Goal: Task Accomplishment & Management: Manage account settings

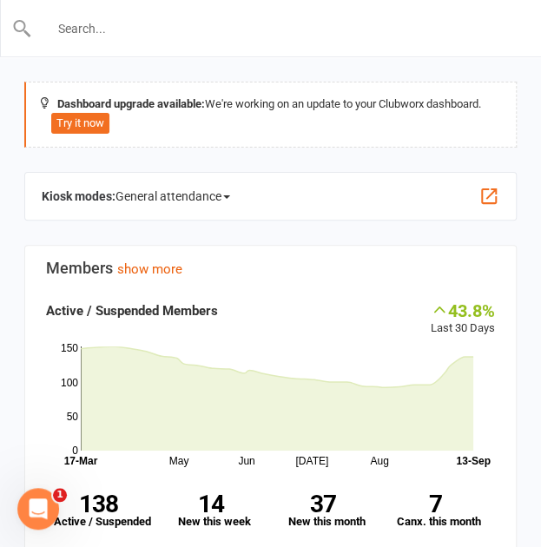
click at [138, 33] on input "text" at bounding box center [271, 28] width 478 height 24
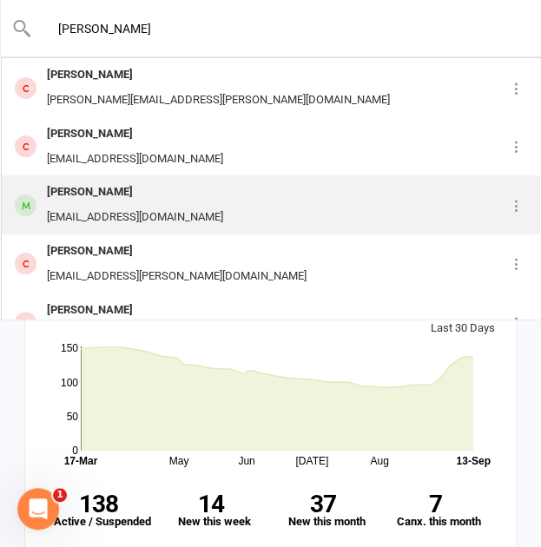
type input "[PERSON_NAME]"
click at [148, 197] on div "[PERSON_NAME]" at bounding box center [135, 192] width 187 height 25
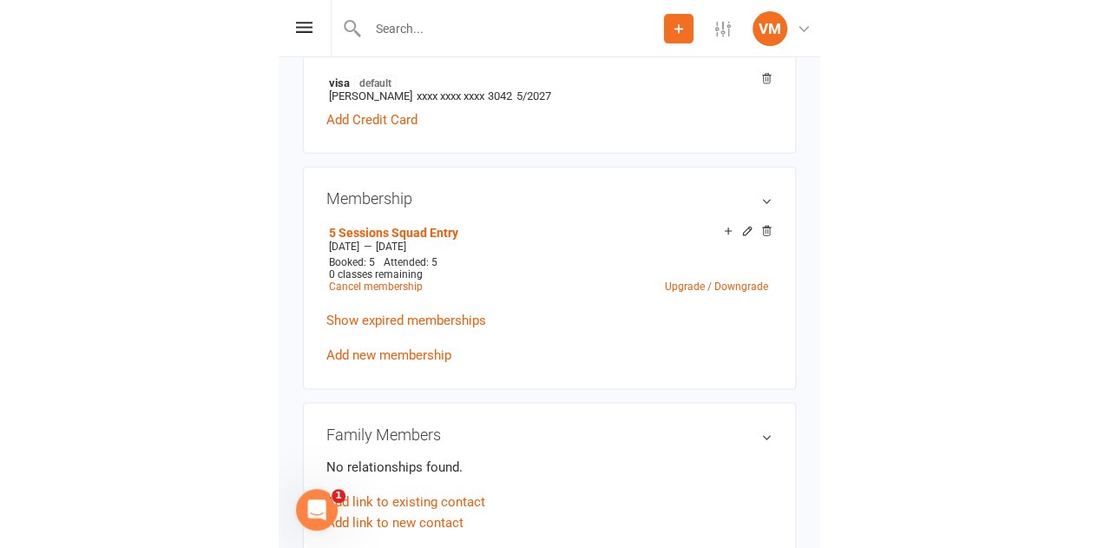
scroll to position [576, 0]
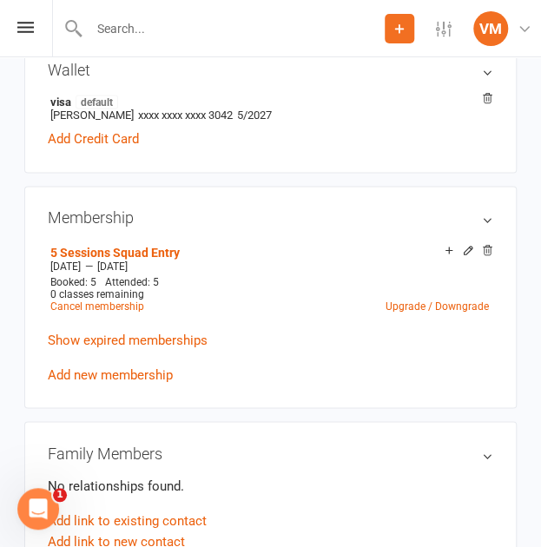
click at [444, 444] on h3 "Family Members" at bounding box center [270, 452] width 445 height 17
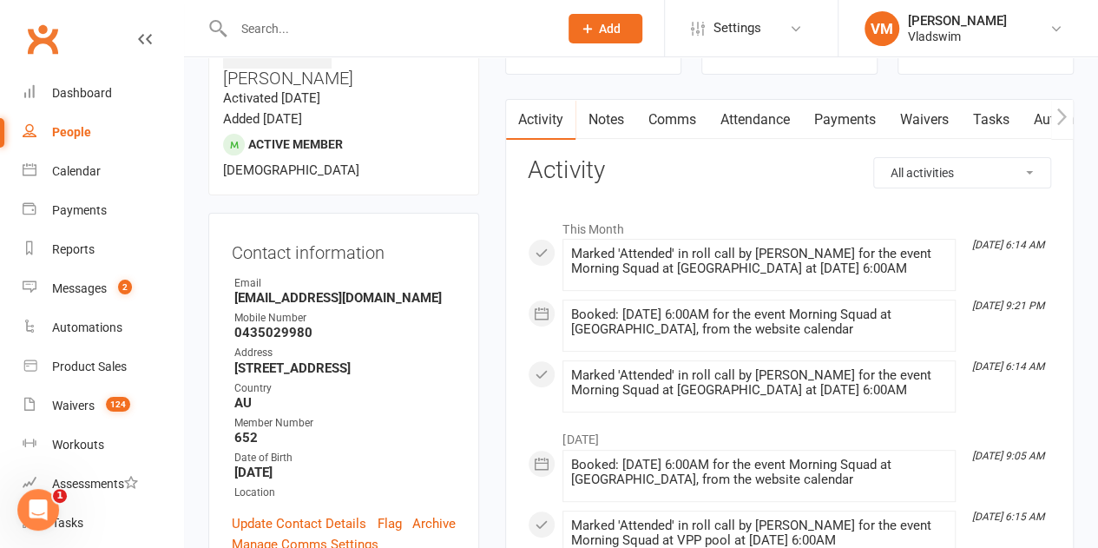
scroll to position [133, 0]
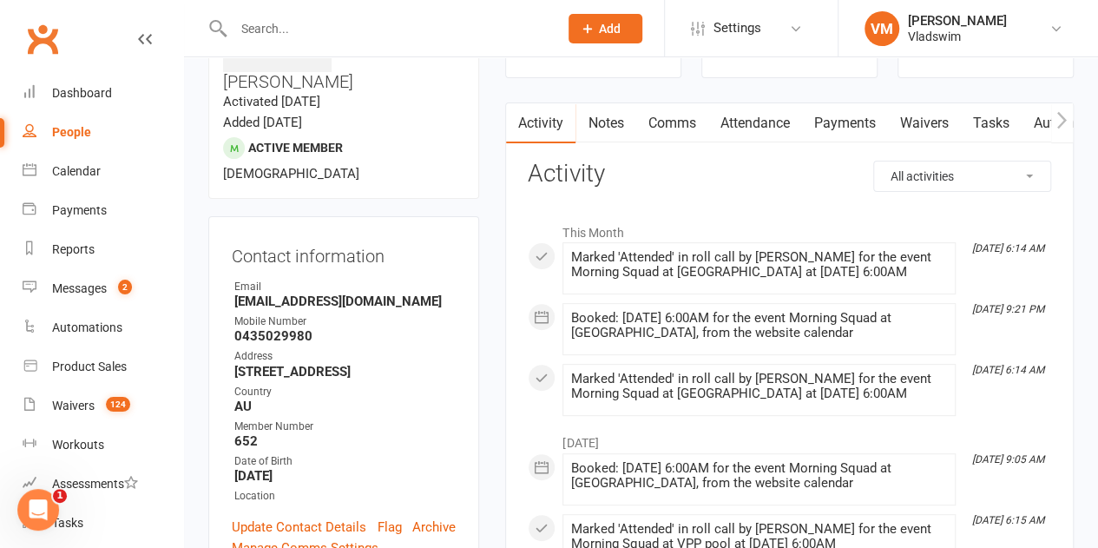
click at [540, 117] on link "Payments" at bounding box center [844, 123] width 86 height 40
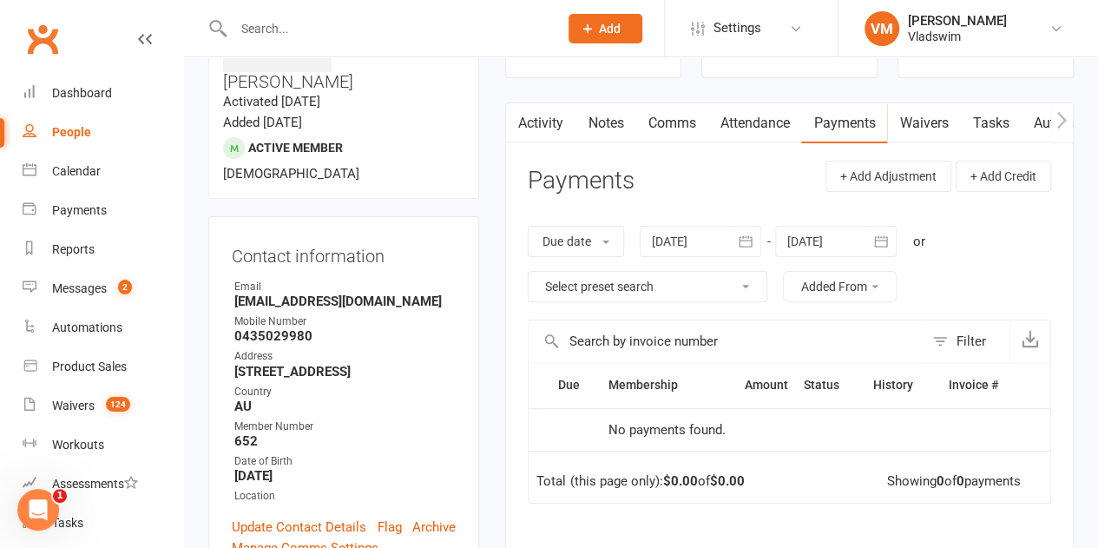
click at [540, 236] on icon "button" at bounding box center [745, 240] width 13 height 11
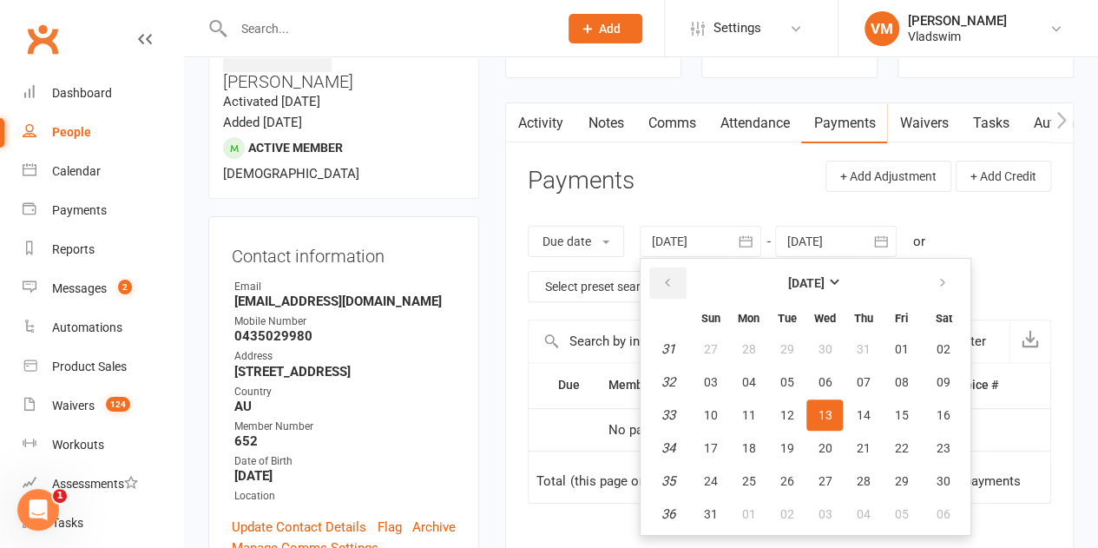
click at [540, 282] on icon "button" at bounding box center [667, 283] width 12 height 14
click at [540, 379] on span "06" at bounding box center [710, 382] width 14 height 14
type input "[DATE]"
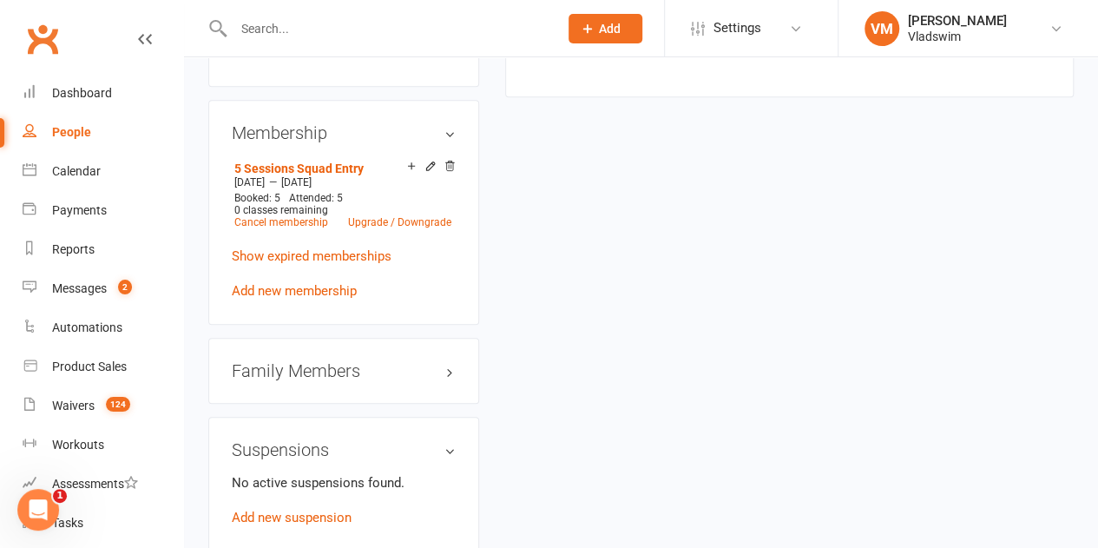
scroll to position [793, 0]
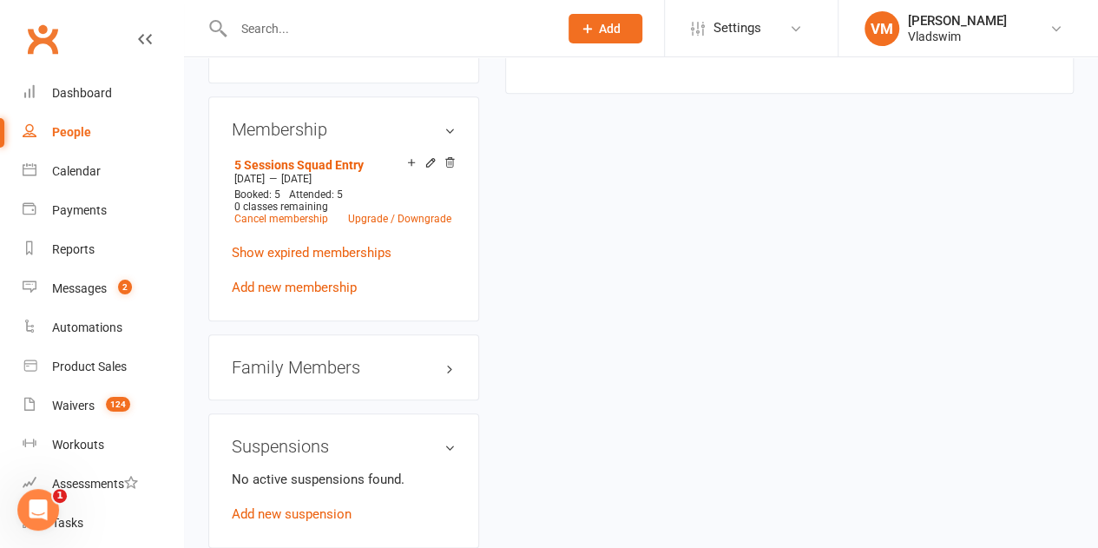
click at [540, 191] on div "upload photo [PERSON_NAME] Activated [DATE] Added [DATE] Active member [DEMOGRA…" at bounding box center [640, 388] width 891 height 2201
click at [373, 245] on link "Show expired memberships" at bounding box center [312, 253] width 160 height 16
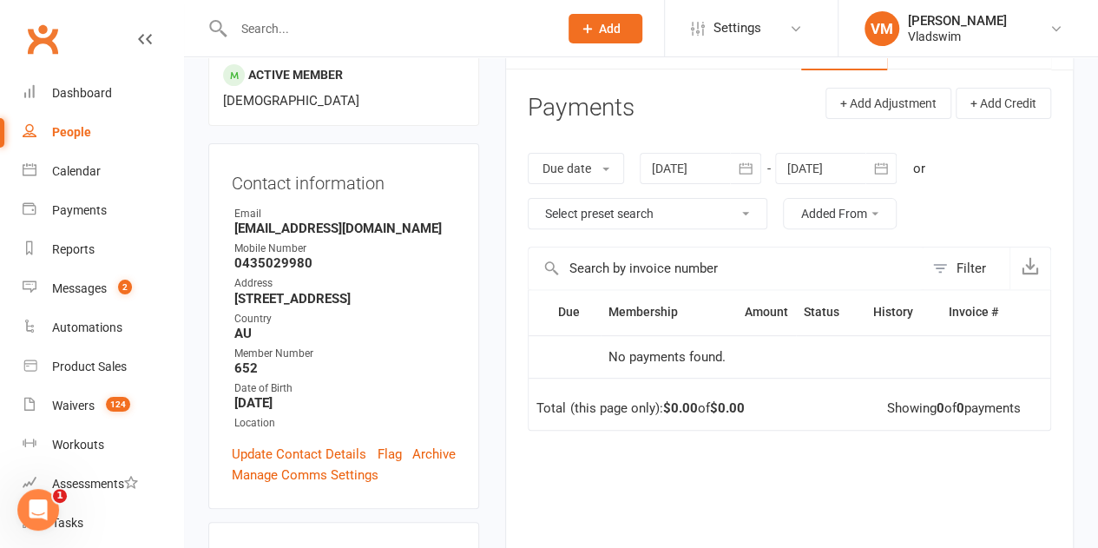
scroll to position [205, 0]
click at [540, 168] on span at bounding box center [605, 169] width 7 height 3
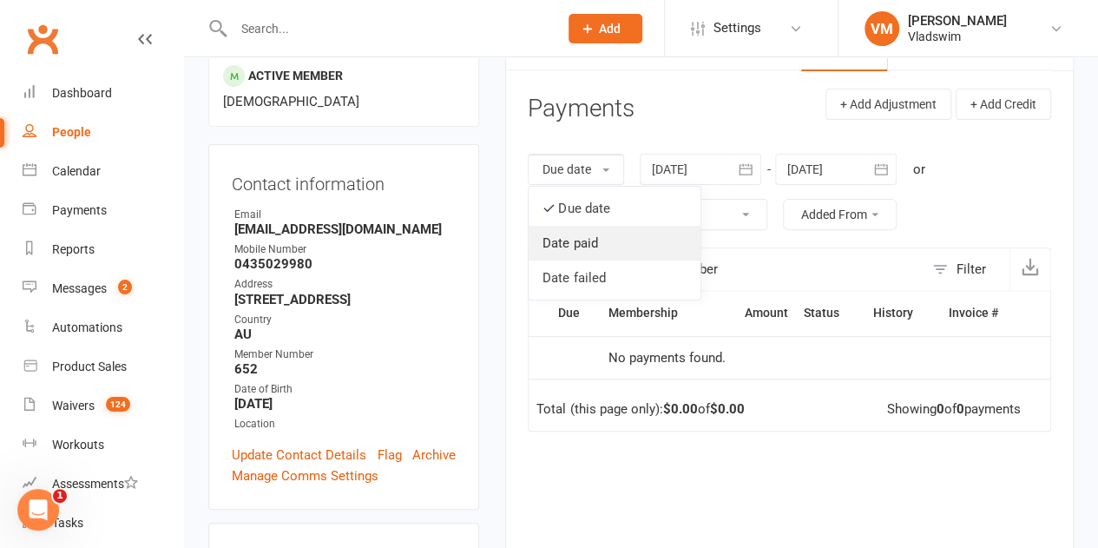
click at [540, 238] on link "Date paid" at bounding box center [615, 243] width 172 height 35
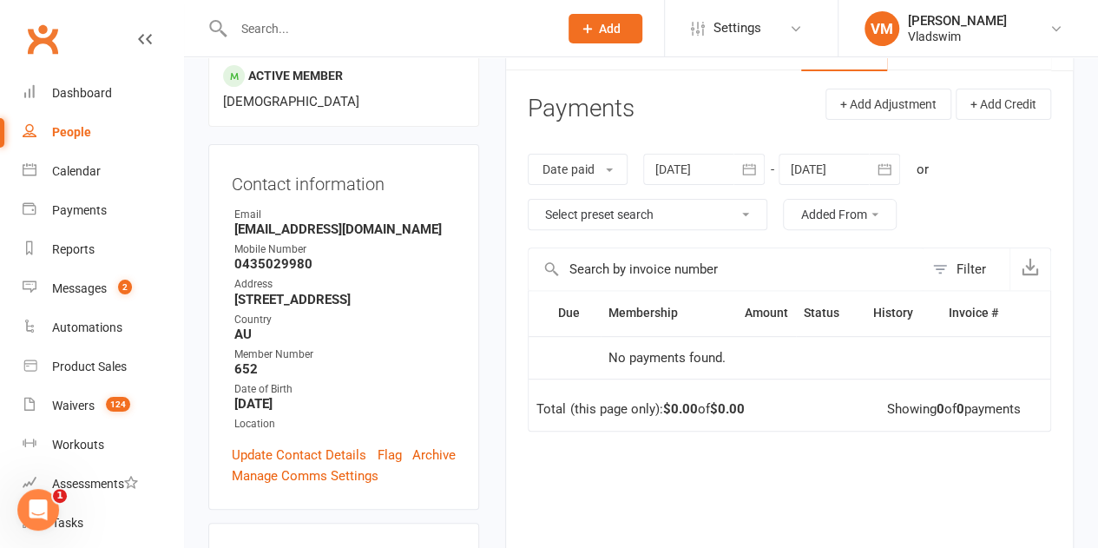
click at [540, 211] on select "Select preset search All failures All skipped payments All pending payments Suc…" at bounding box center [648, 215] width 238 height 30
select select "0"
click at [529, 200] on select "Select preset search All failures All skipped payments All pending payments Suc…" at bounding box center [648, 215] width 238 height 30
type input "[DATE]"
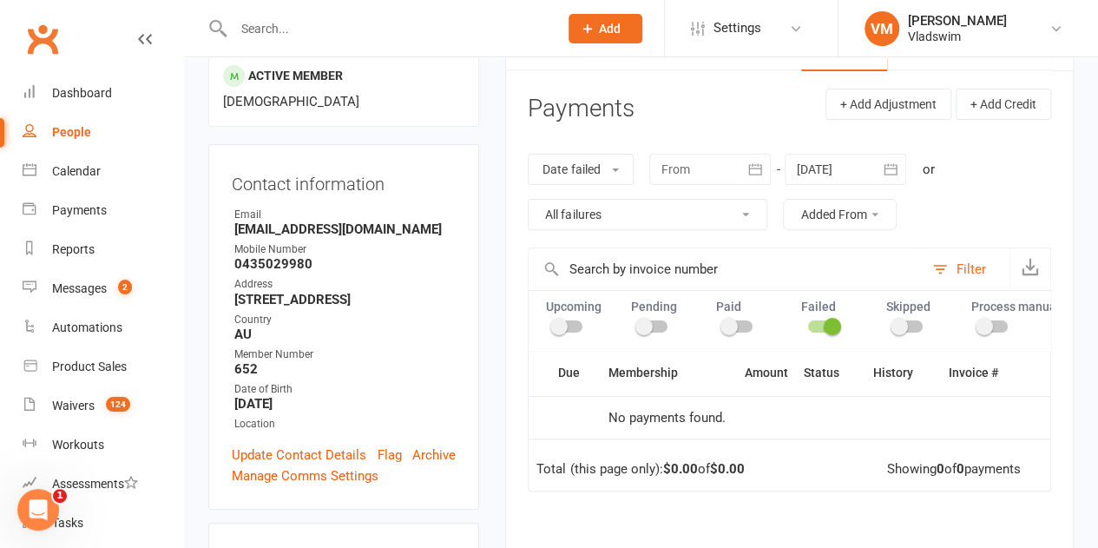
click at [540, 209] on button "Added From" at bounding box center [840, 214] width 114 height 31
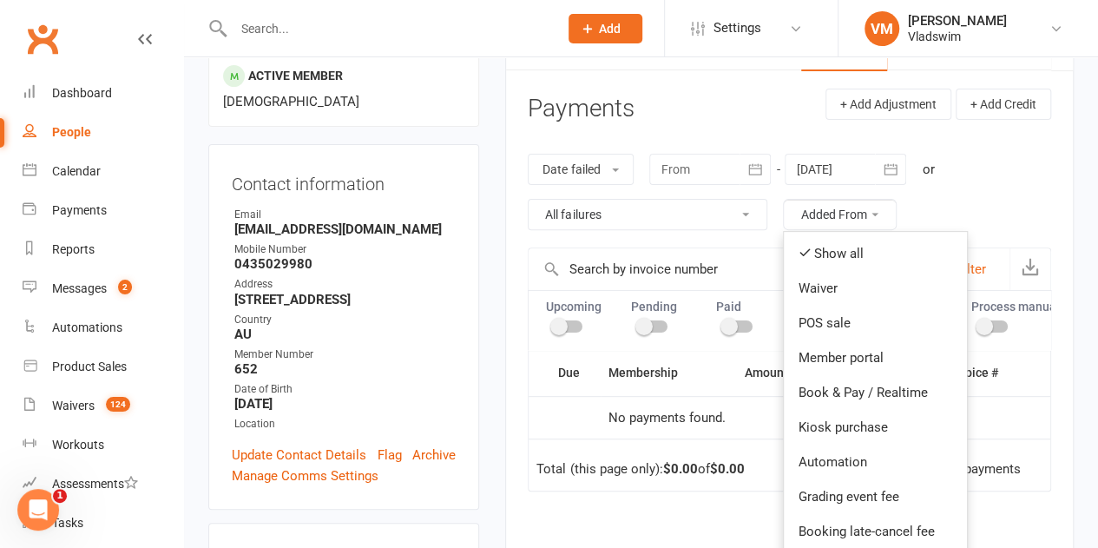
click at [540, 192] on div "Date failed Due date Date paid Date failed [DATE] Sun Mon Tue Wed Thu Fri Sat 2…" at bounding box center [789, 191] width 523 height 111
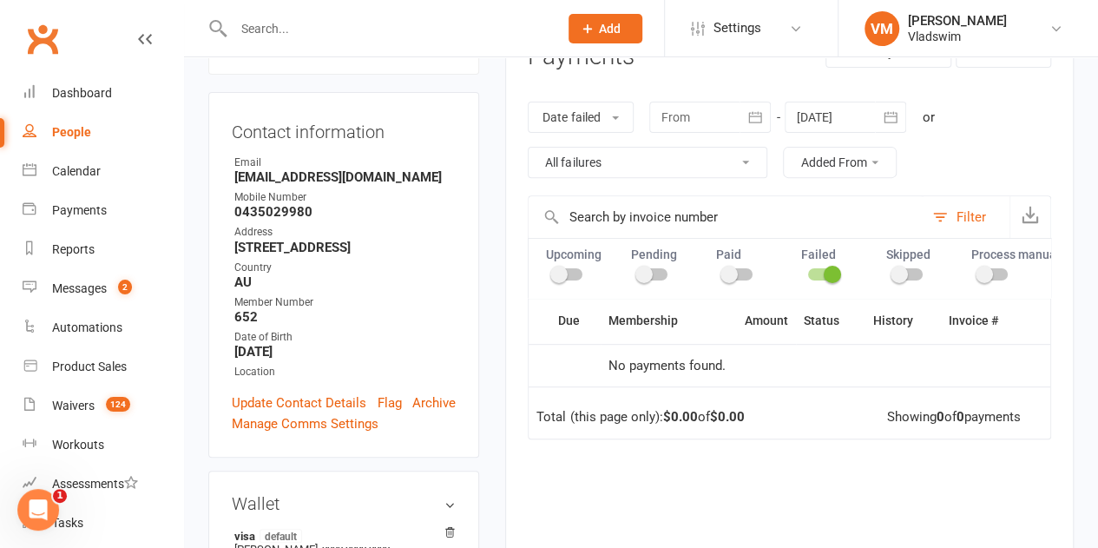
scroll to position [253, 0]
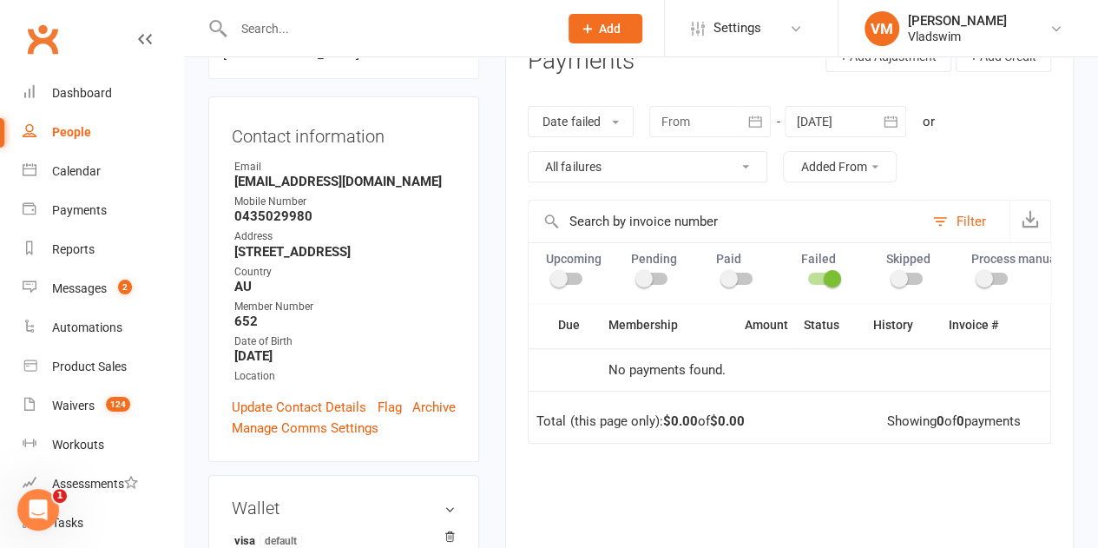
click at [540, 171] on select "All failures All skipped payments All pending payments Successful payments (las…" at bounding box center [648, 167] width 238 height 30
select select "5"
click at [529, 152] on select "All failures All skipped payments All pending payments Successful payments (las…" at bounding box center [648, 167] width 238 height 30
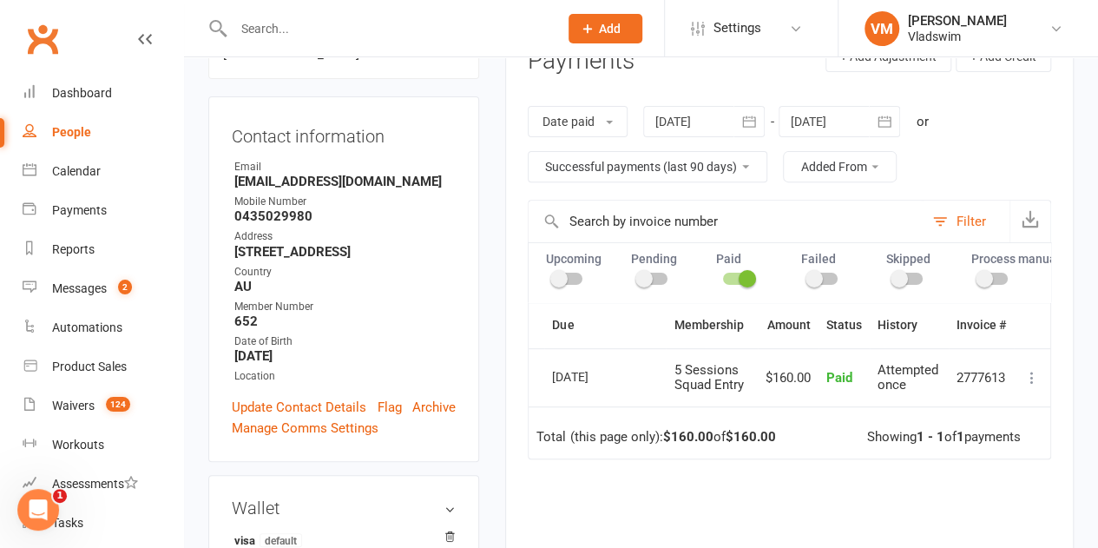
click at [540, 123] on button "button" at bounding box center [748, 121] width 31 height 31
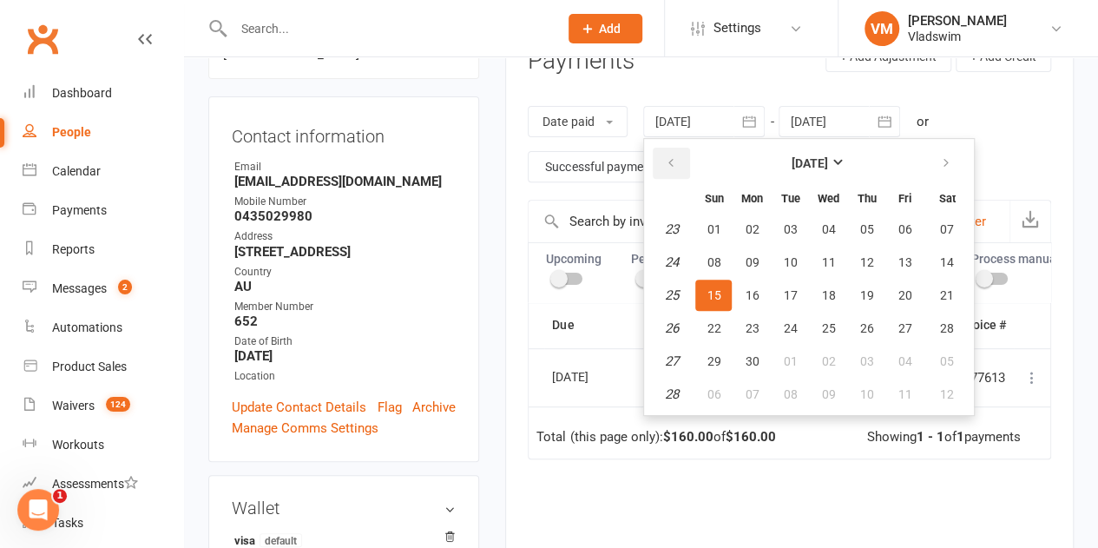
click at [540, 159] on icon "button" at bounding box center [670, 163] width 12 height 14
click at [540, 261] on span "04" at bounding box center [714, 262] width 14 height 14
type input "[DATE]"
select select
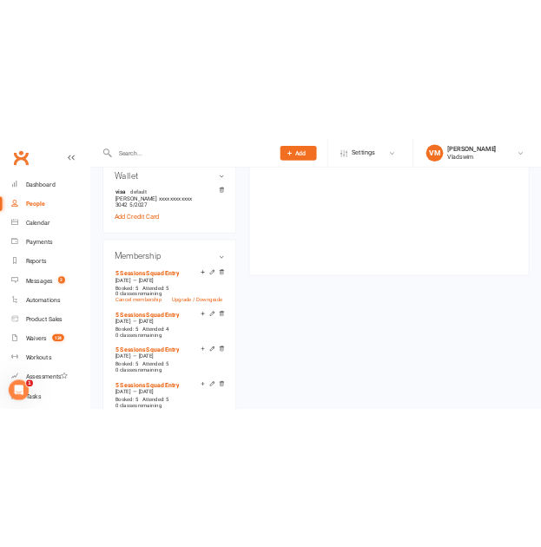
scroll to position [667, 0]
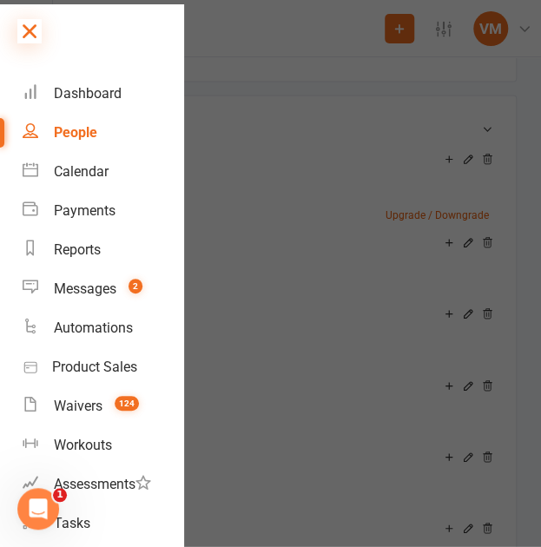
click at [35, 30] on icon at bounding box center [29, 31] width 24 height 24
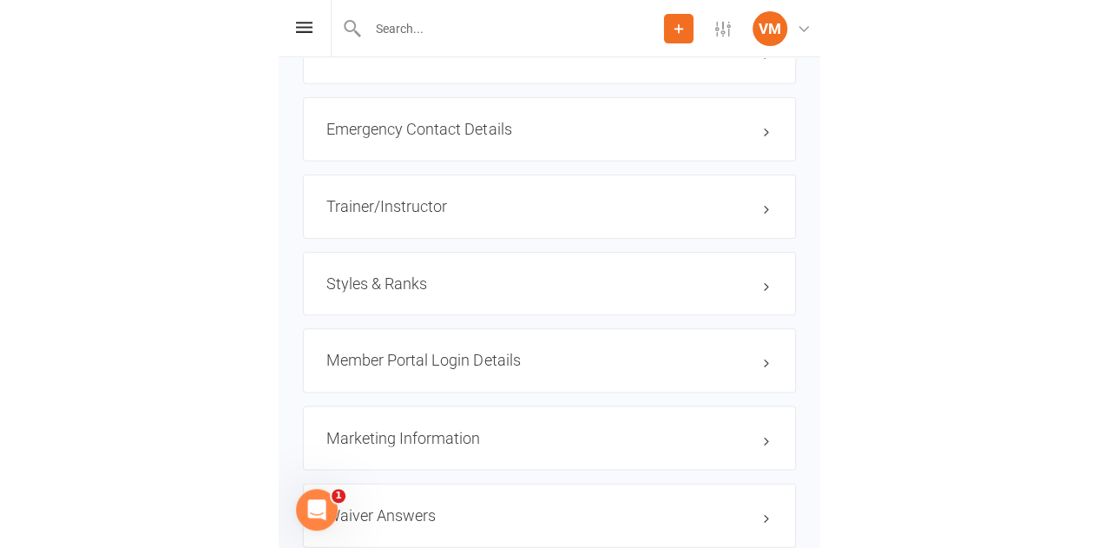
scroll to position [2647, 0]
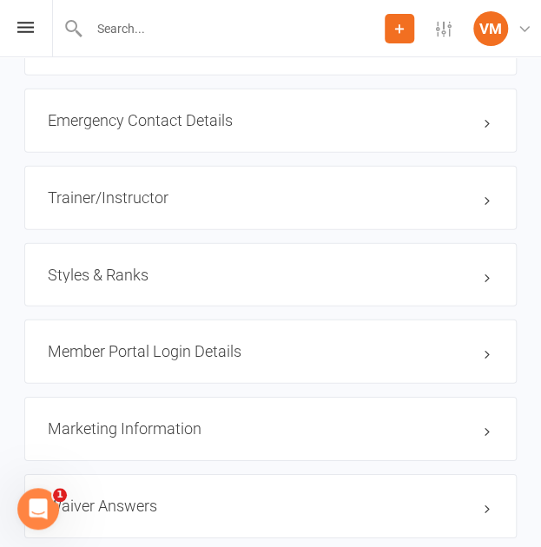
click at [160, 343] on h3 "Member Portal Login Details" at bounding box center [270, 351] width 445 height 17
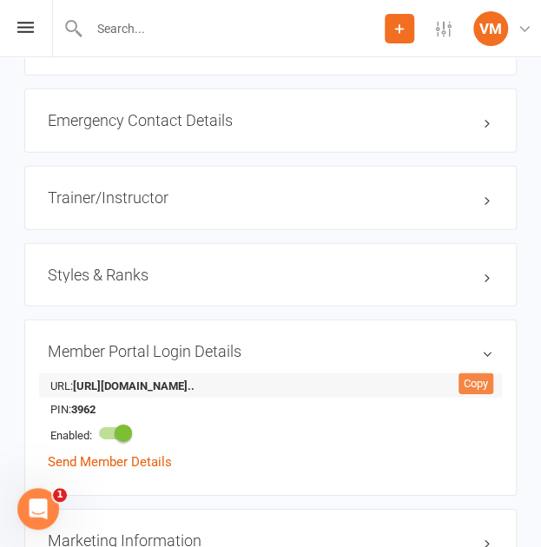
click at [479, 373] on div "Copy" at bounding box center [475, 383] width 35 height 21
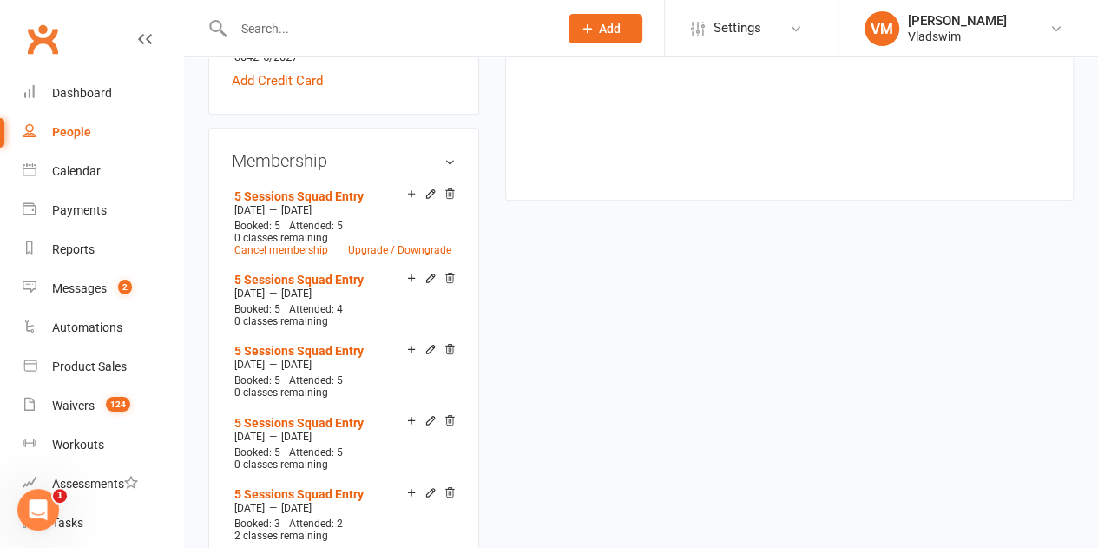
scroll to position [760, 0]
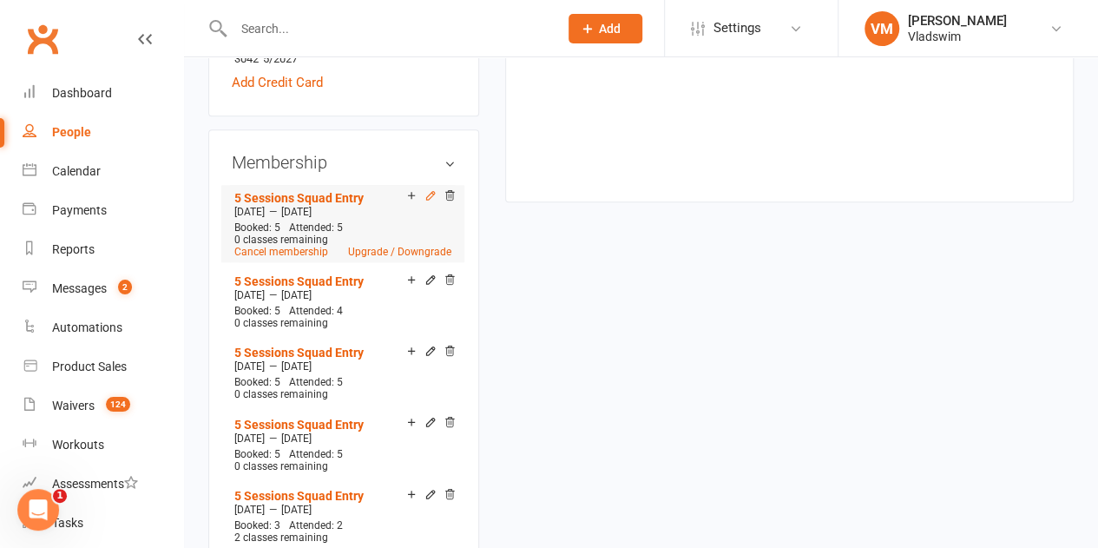
click at [431, 189] on icon at bounding box center [430, 195] width 12 height 12
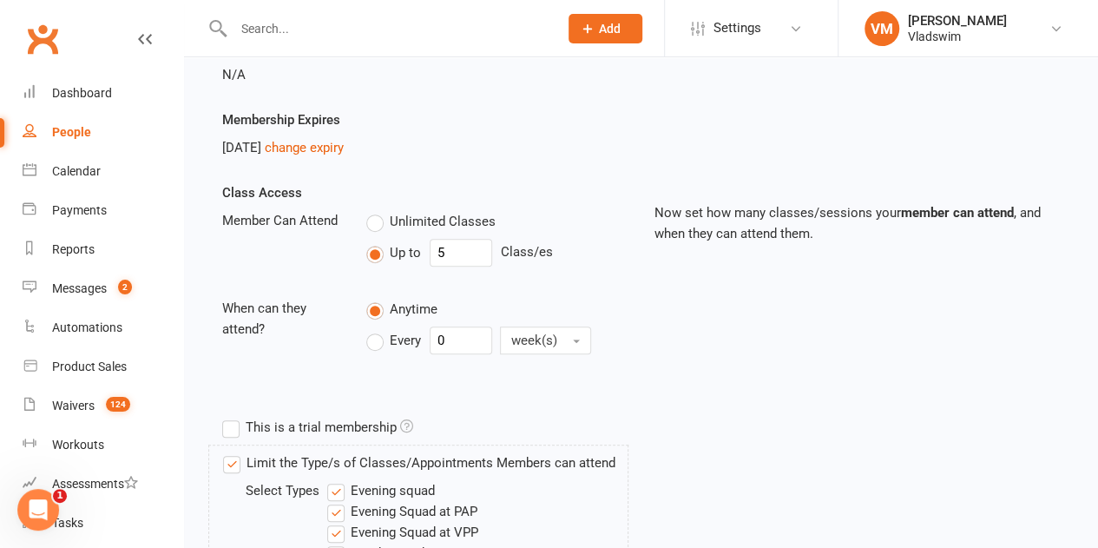
scroll to position [300, 0]
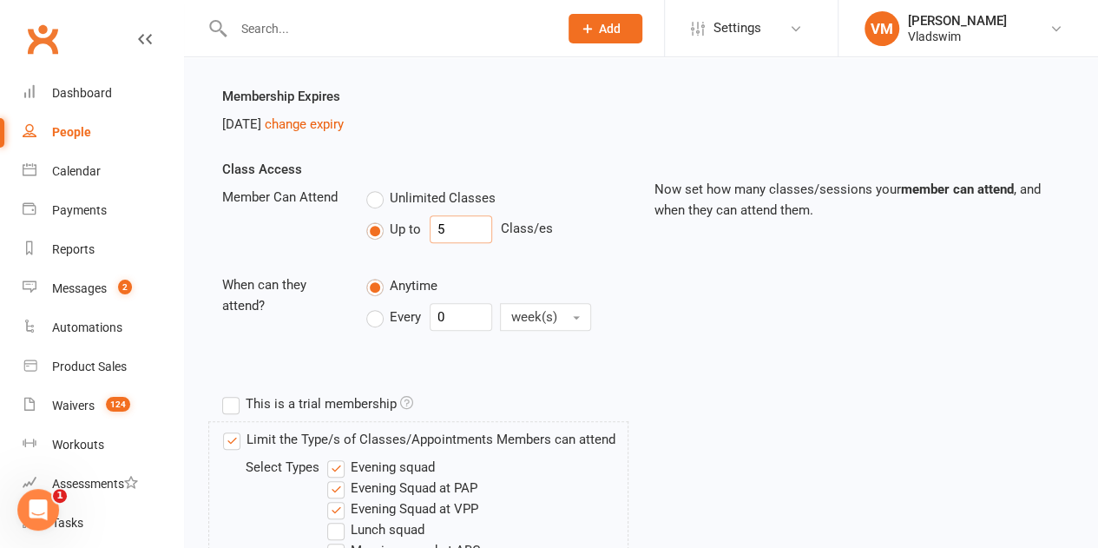
click at [449, 227] on input "5" at bounding box center [461, 229] width 62 height 28
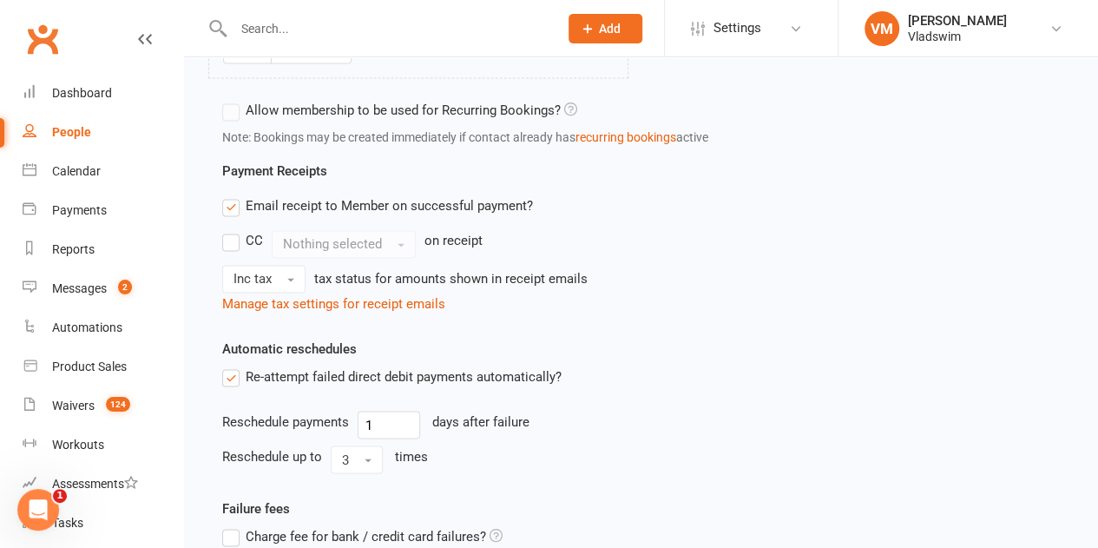
scroll to position [1523, 0]
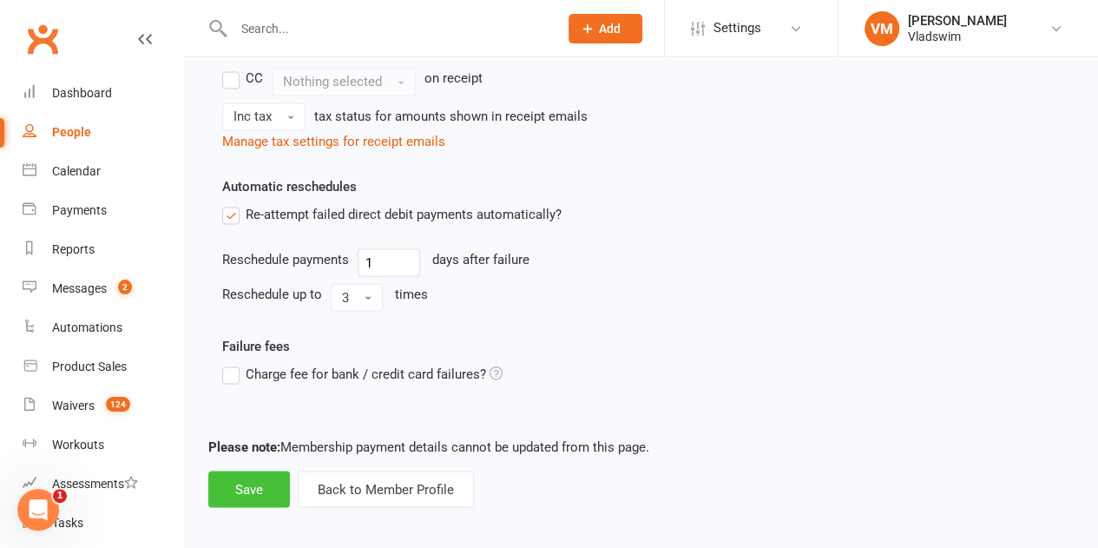
type input "7"
click at [252, 470] on button "Save" at bounding box center [249, 488] width 82 height 36
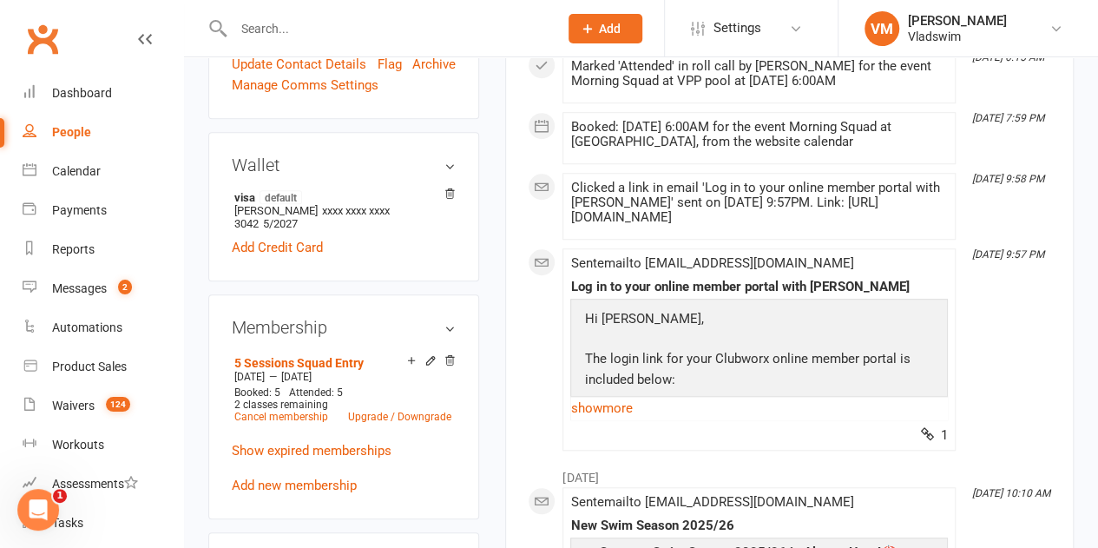
scroll to position [595, 0]
click at [430, 354] on icon at bounding box center [430, 360] width 12 height 12
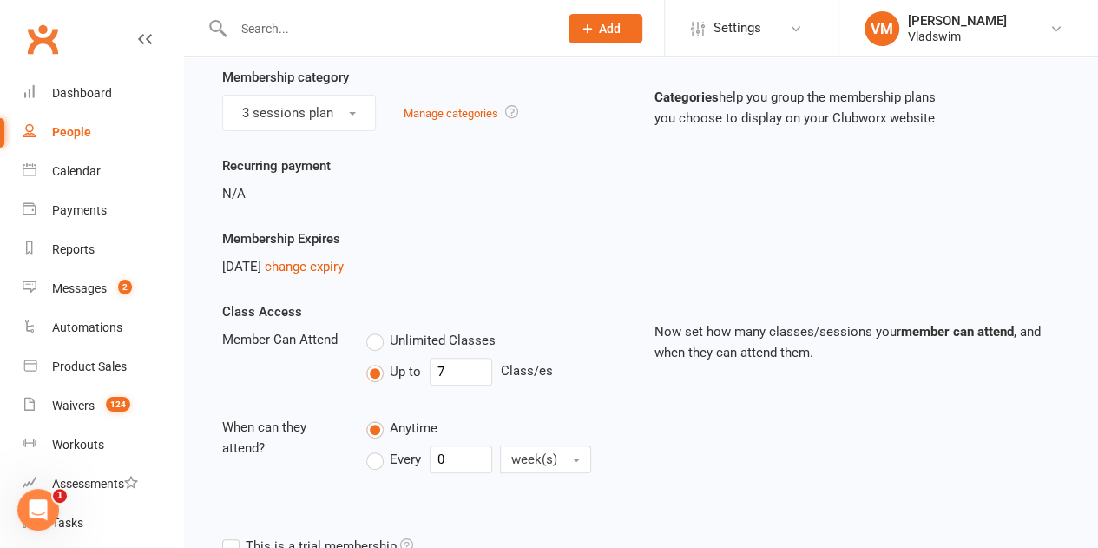
scroll to position [153, 0]
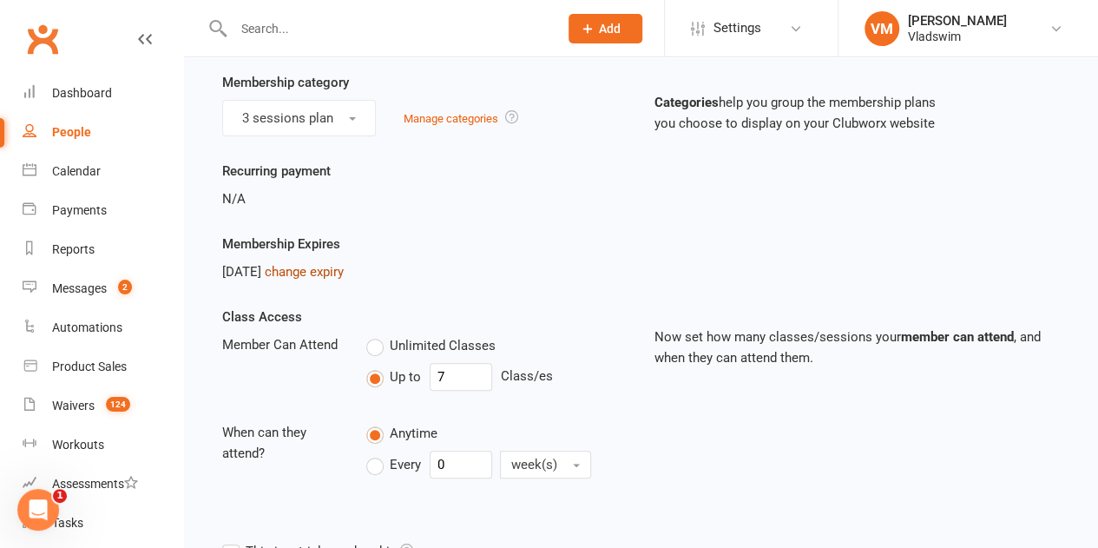
click at [344, 270] on link "change expiry" at bounding box center [304, 272] width 79 height 16
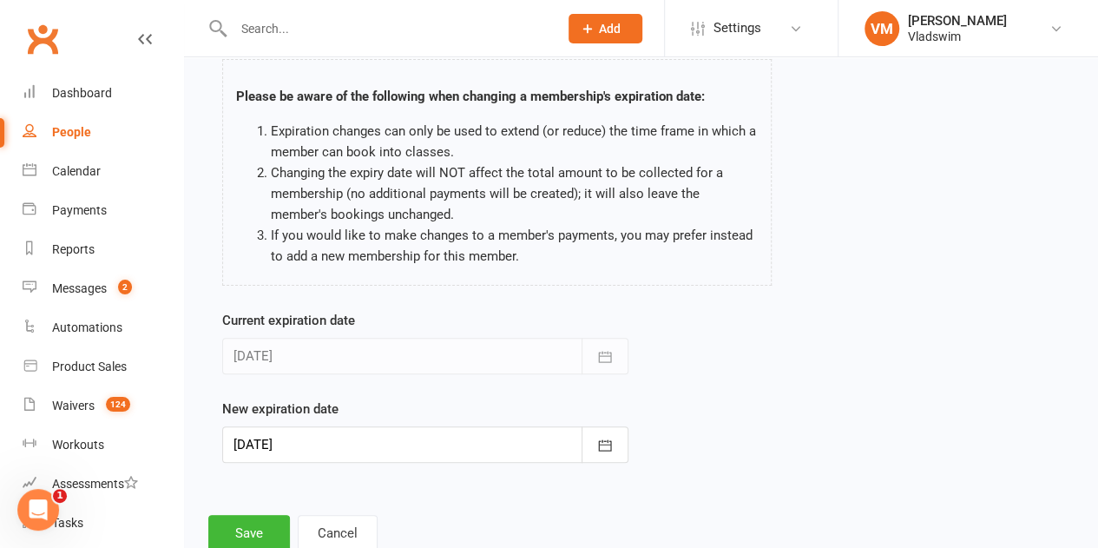
scroll to position [144, 0]
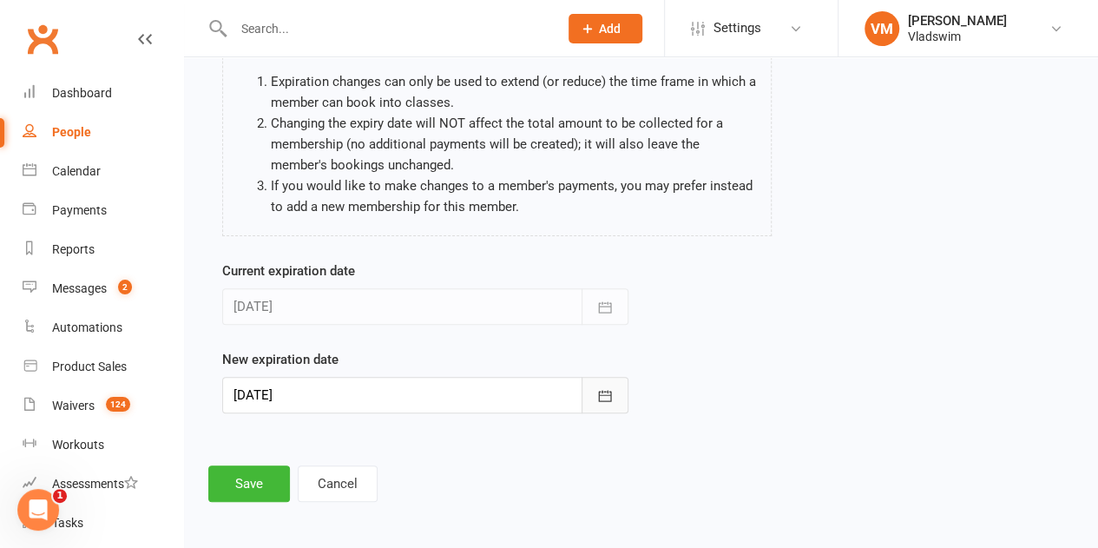
click at [540, 388] on icon "button" at bounding box center [604, 395] width 17 height 17
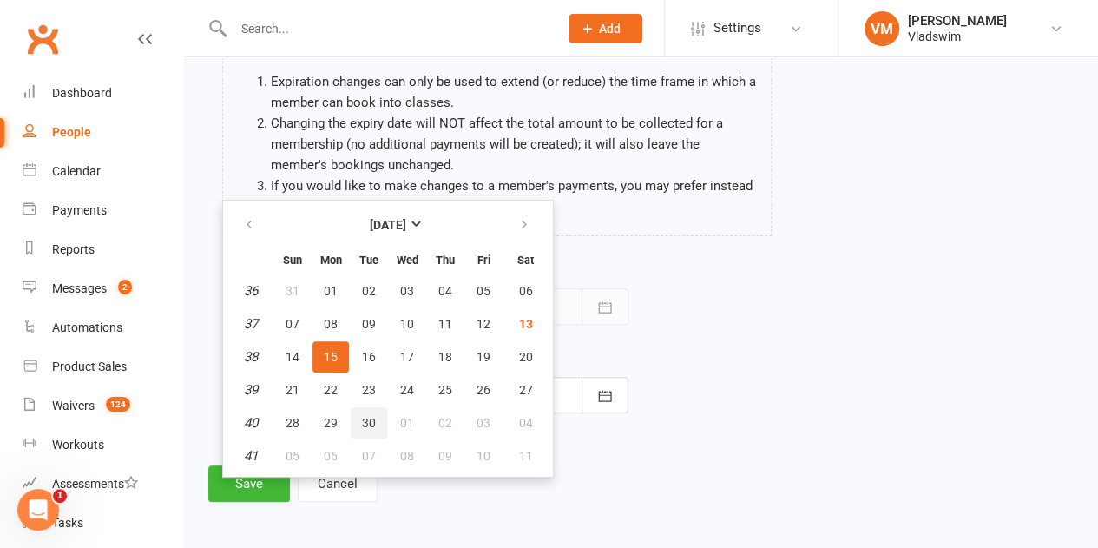
click at [363, 421] on span "30" at bounding box center [369, 423] width 14 height 14
type input "[DATE]"
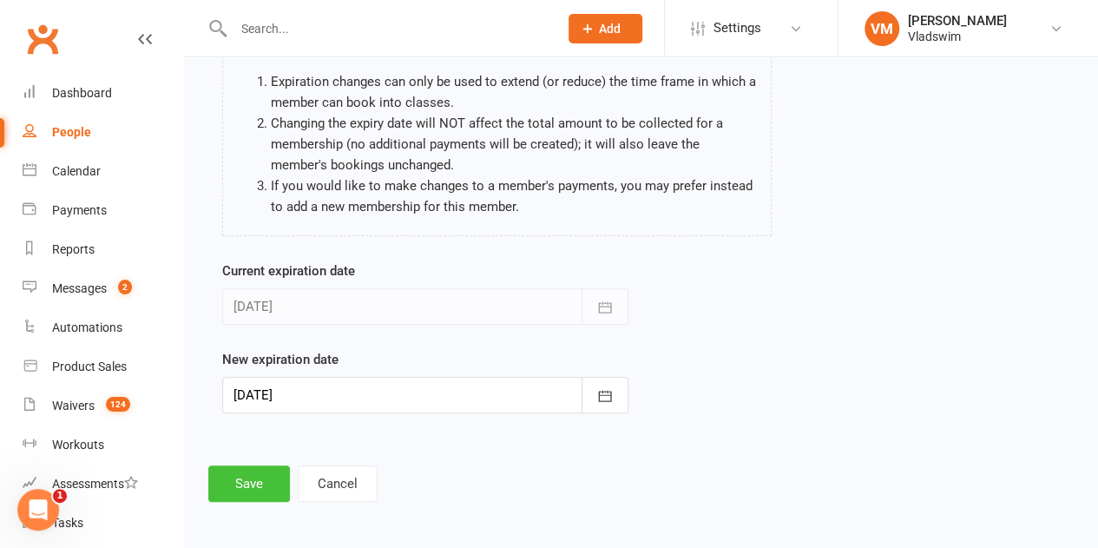
click at [270, 465] on button "Save" at bounding box center [249, 483] width 82 height 36
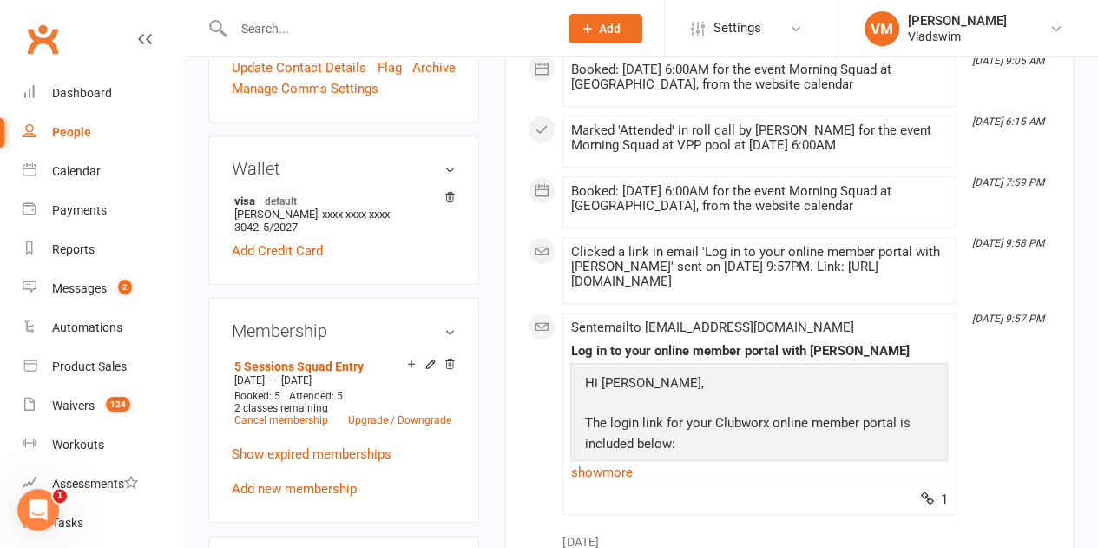
scroll to position [593, 0]
click at [332, 359] on link "5 Sessions Squad Entry" at bounding box center [298, 366] width 129 height 14
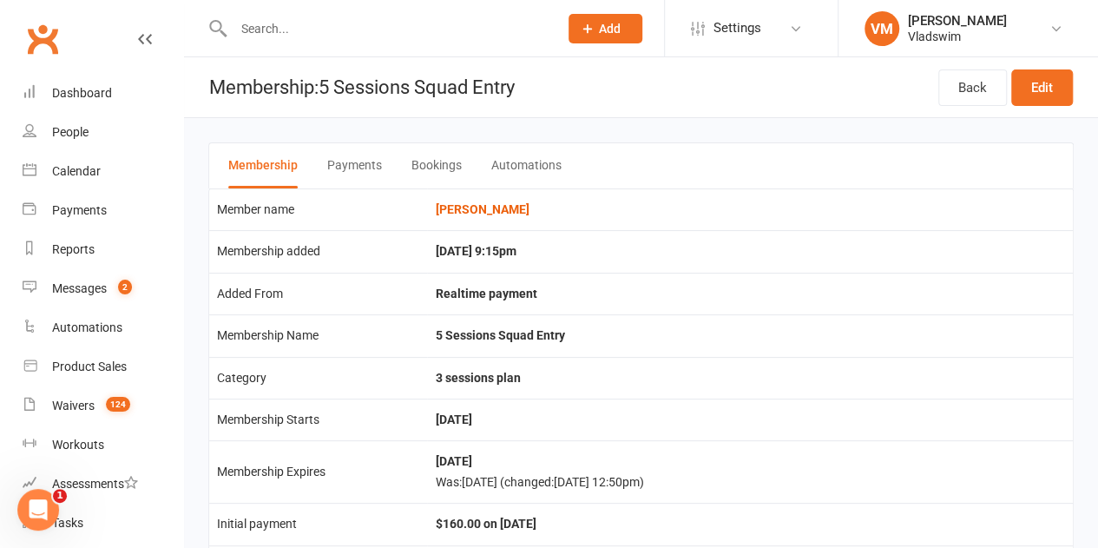
click at [366, 161] on button "Payments" at bounding box center [354, 165] width 55 height 45
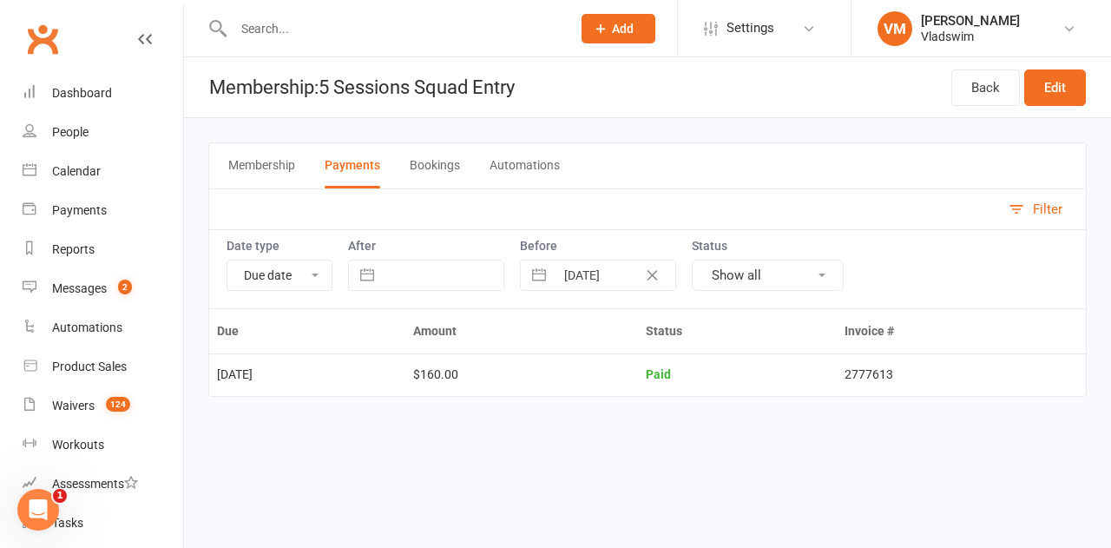
click at [427, 167] on button "Bookings" at bounding box center [435, 165] width 50 height 45
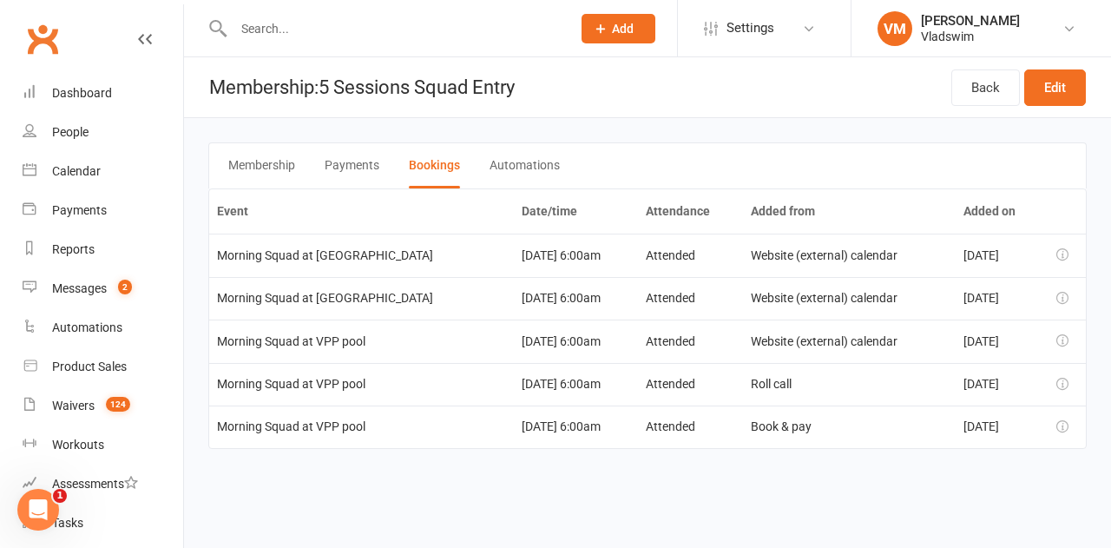
click at [269, 166] on button "Membership" at bounding box center [261, 165] width 67 height 45
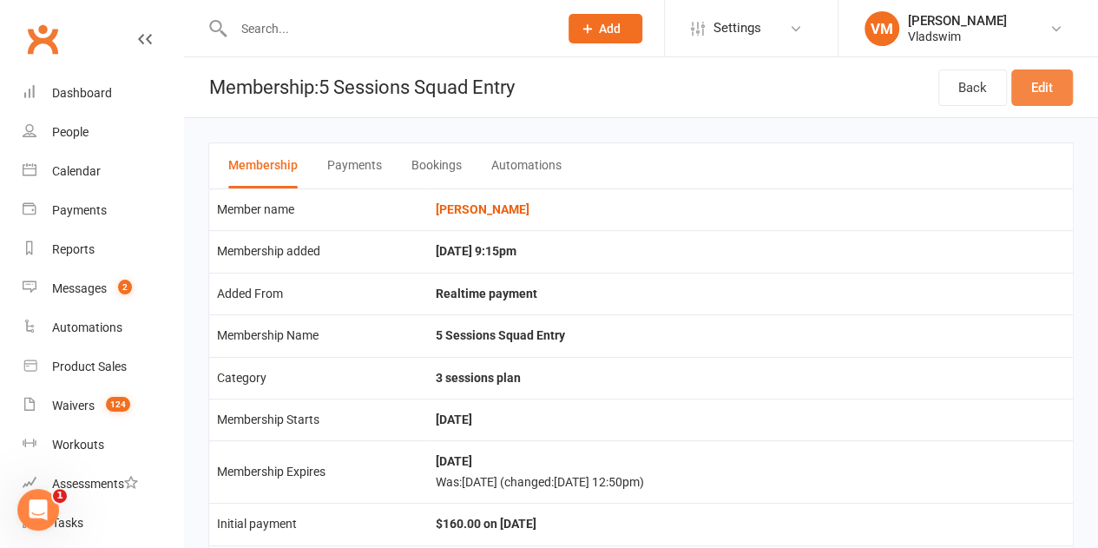
click at [540, 89] on link "Edit" at bounding box center [1042, 87] width 62 height 36
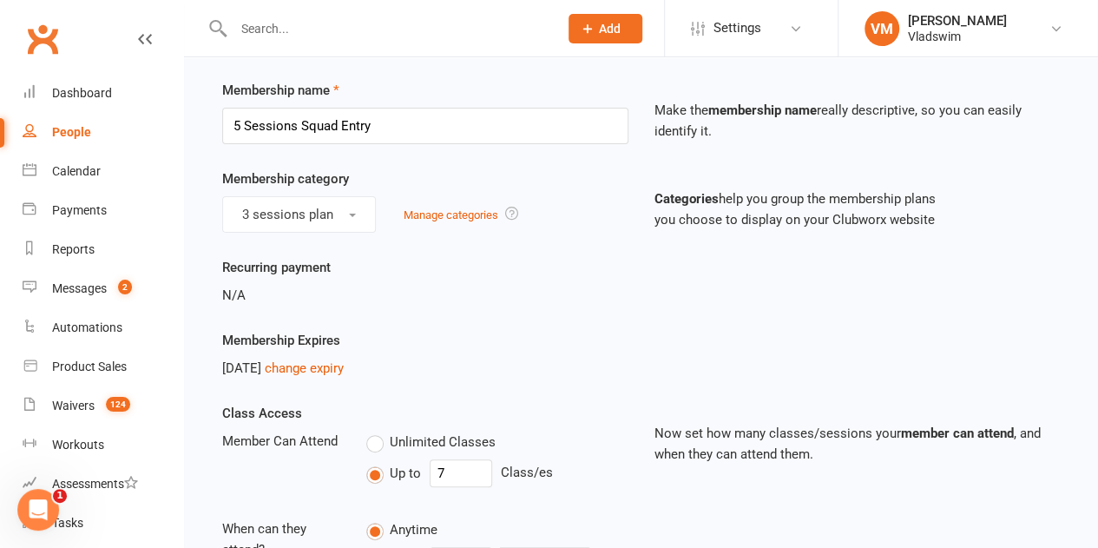
scroll to position [54, 0]
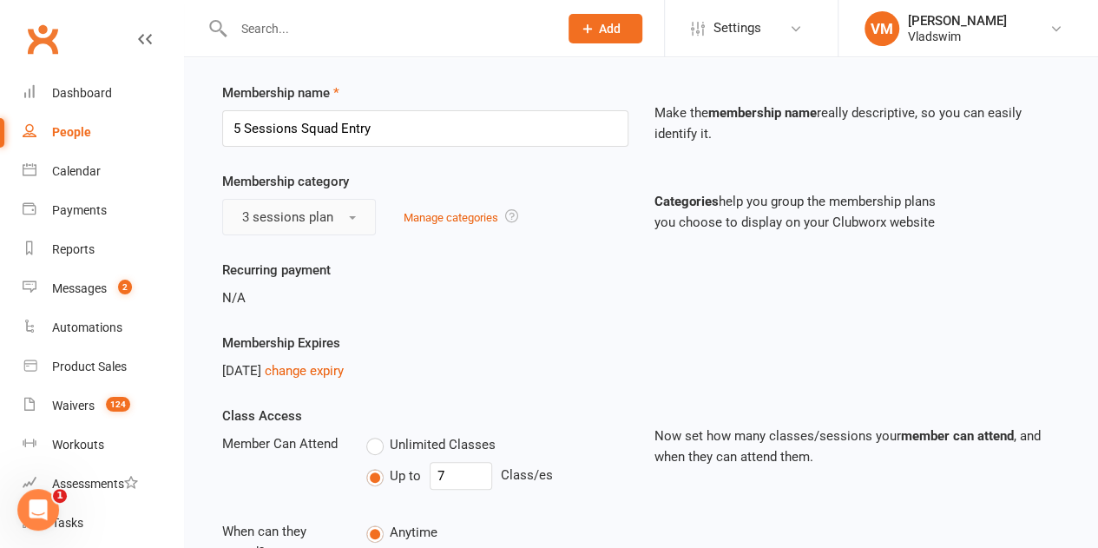
click at [346, 215] on button "3 sessions plan" at bounding box center [299, 217] width 154 height 36
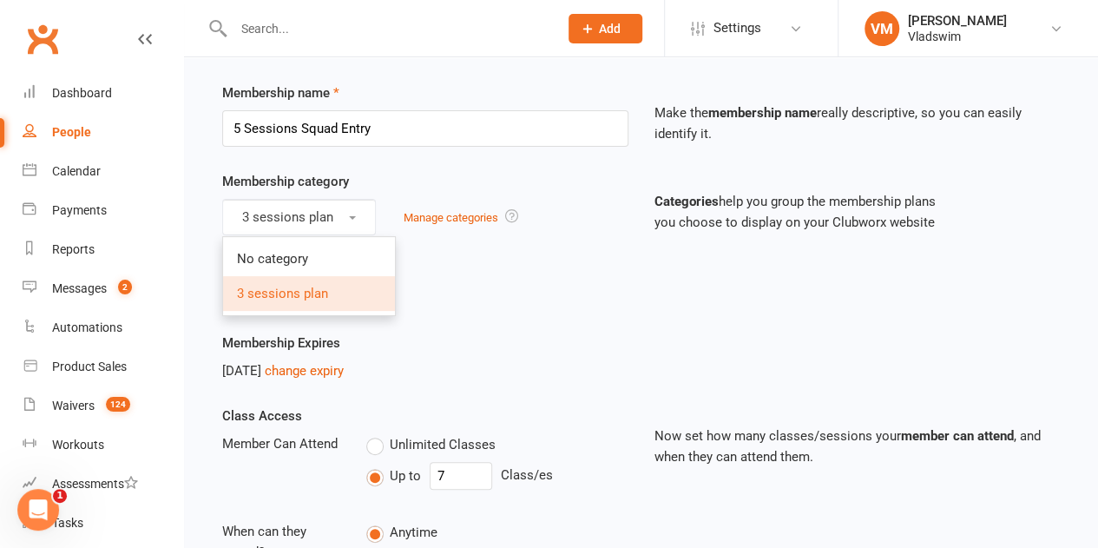
click at [477, 280] on div "Recurring payment N/A" at bounding box center [425, 284] width 432 height 49
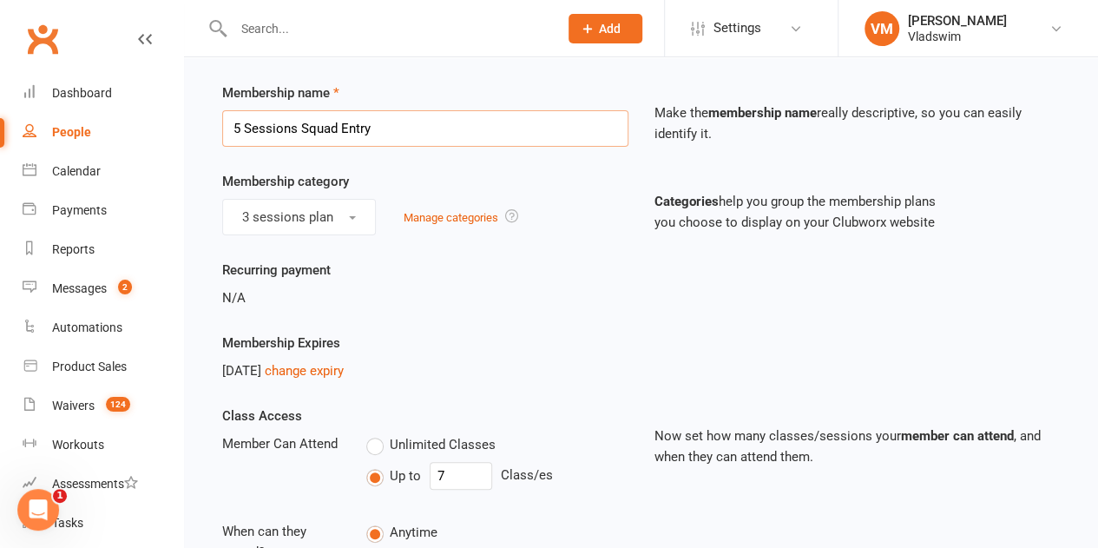
click at [247, 123] on input "5 Sessions Squad Entry" at bounding box center [425, 128] width 406 height 36
type input "7 Sessions Squad Entry"
click at [266, 433] on div "Member Can Attend" at bounding box center [281, 443] width 144 height 21
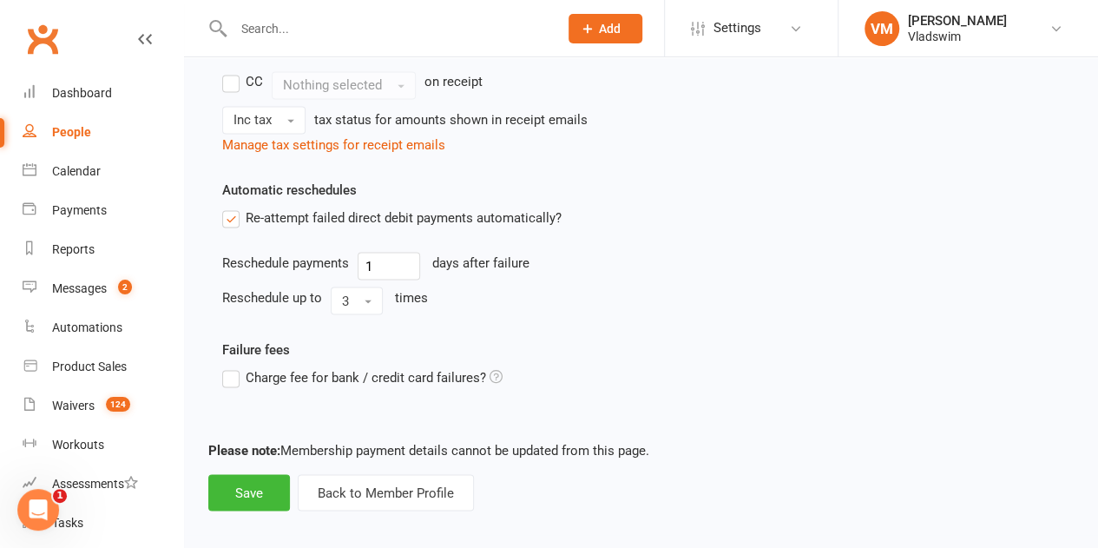
scroll to position [1523, 0]
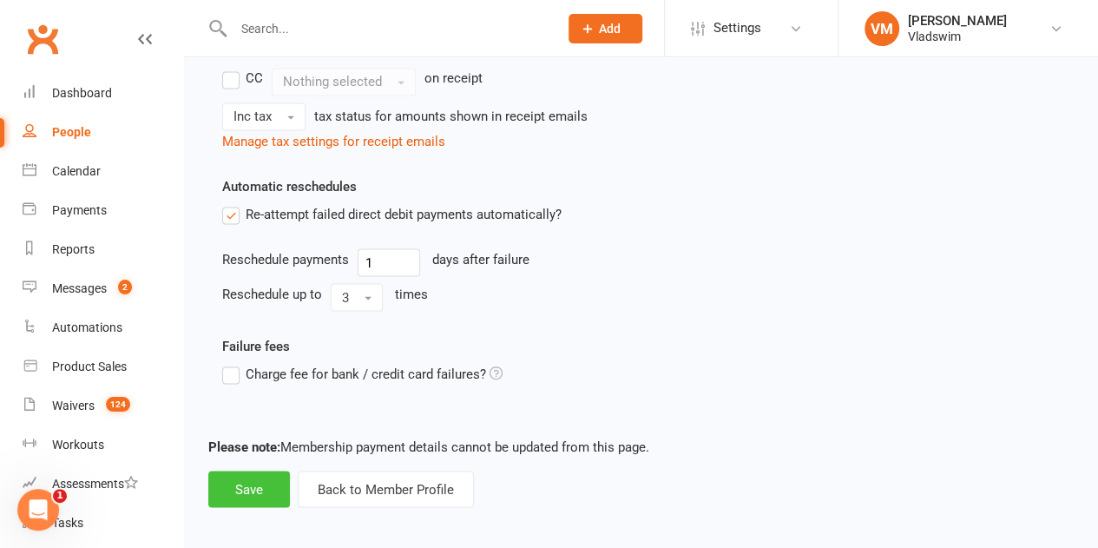
click at [260, 479] on button "Save" at bounding box center [249, 488] width 82 height 36
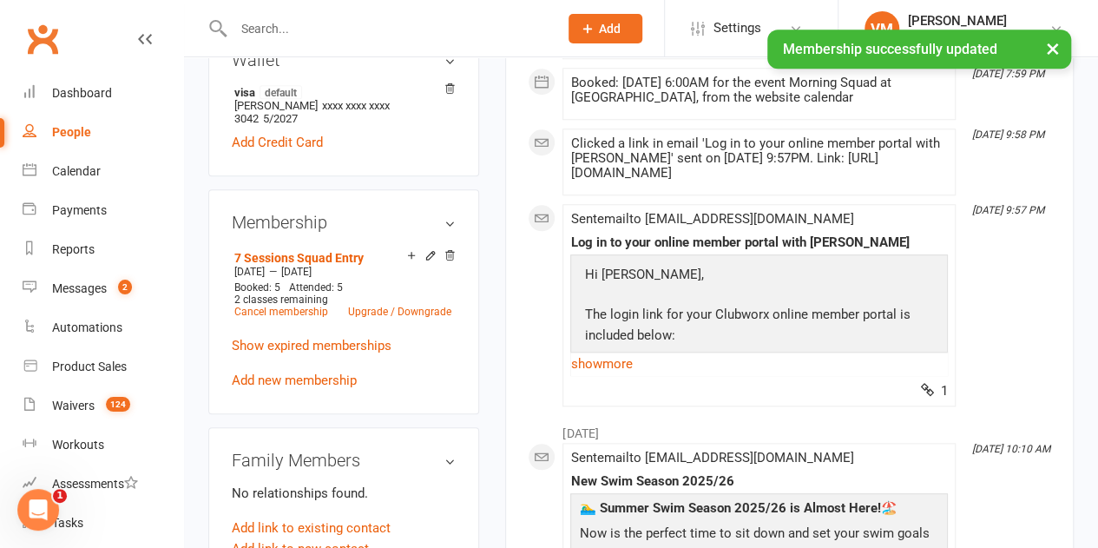
scroll to position [694, 0]
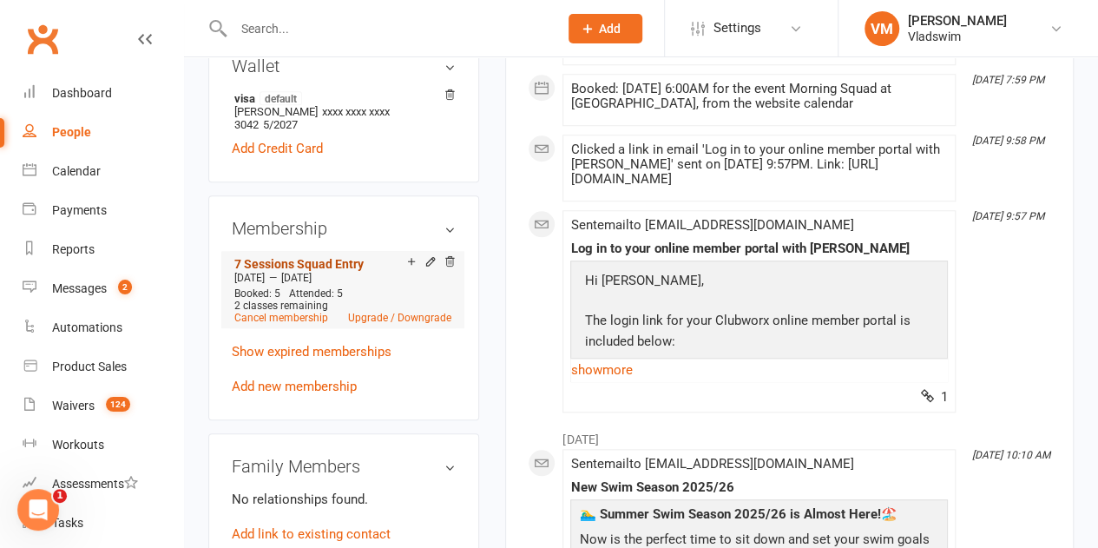
click at [327, 257] on link "7 Sessions Squad Entry" at bounding box center [298, 264] width 129 height 14
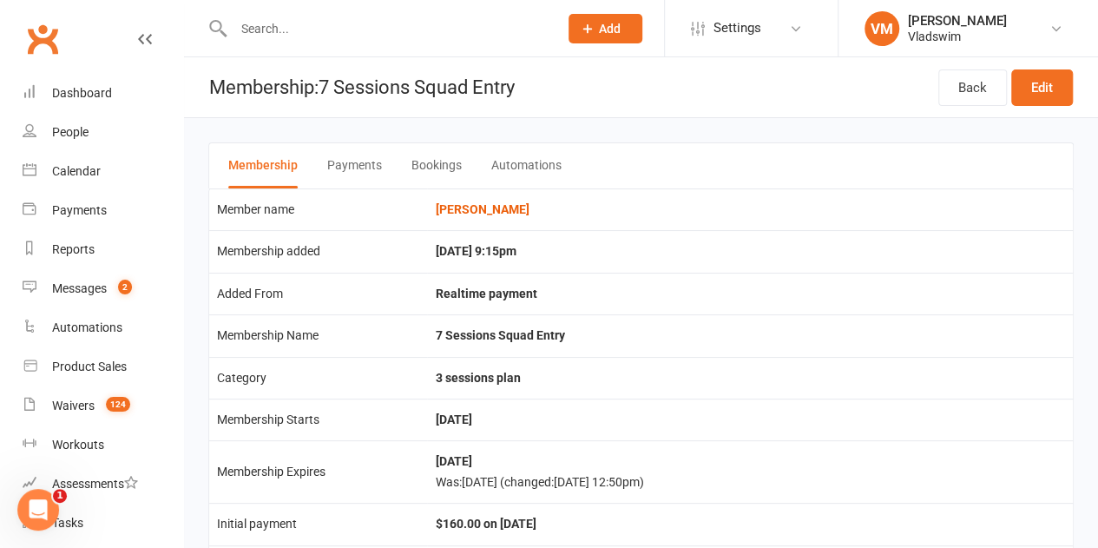
click at [425, 168] on button "Bookings" at bounding box center [436, 165] width 50 height 45
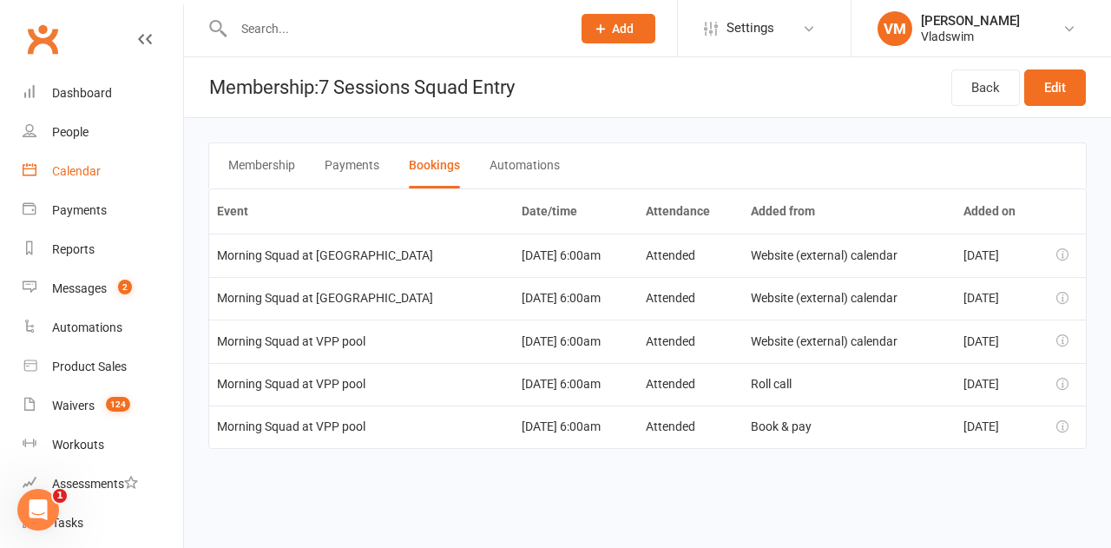
click at [74, 168] on div "Calendar" at bounding box center [76, 171] width 49 height 14
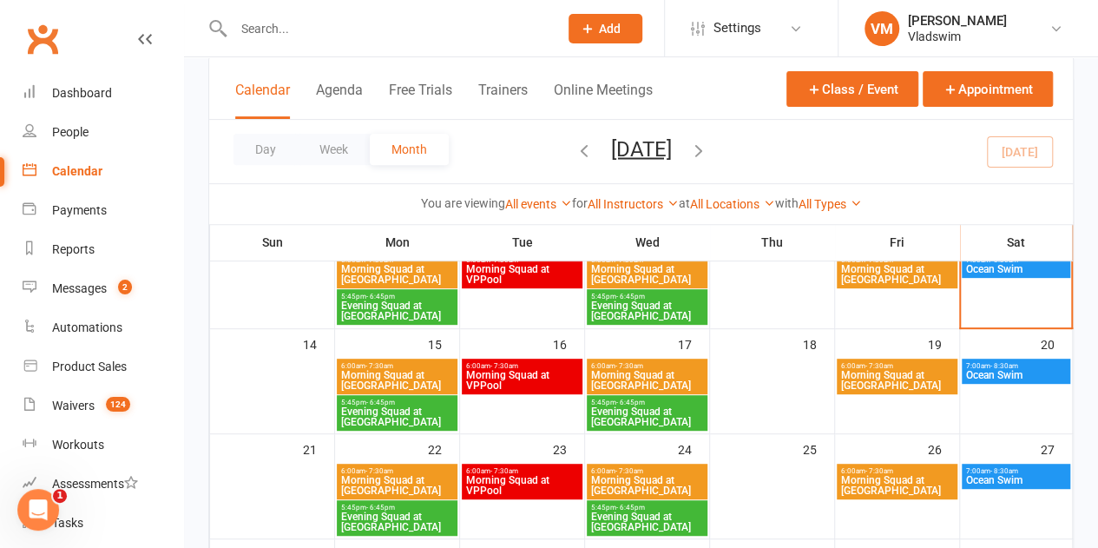
scroll to position [253, 0]
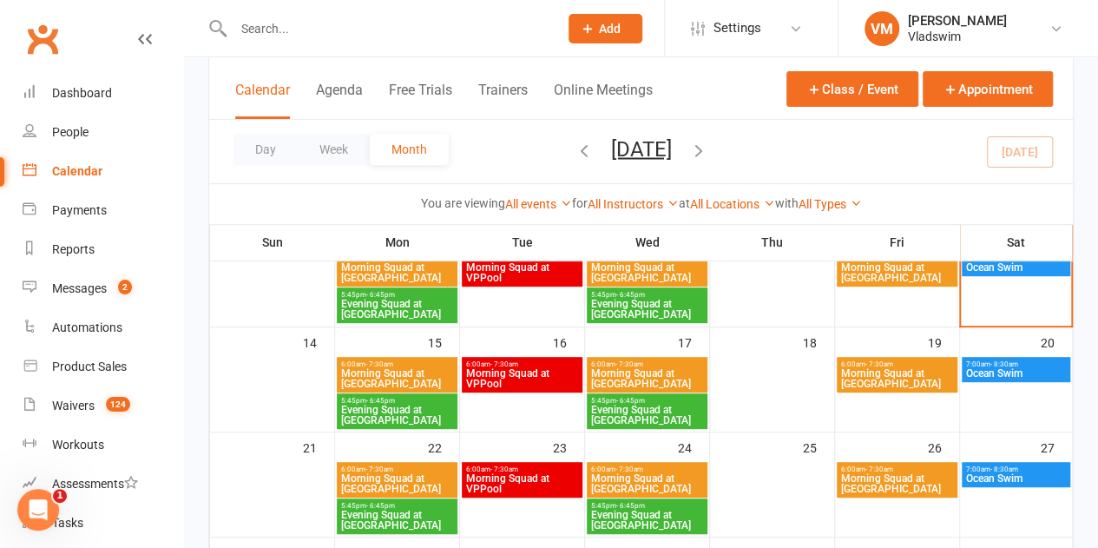
click at [536, 379] on span "Morning Squad at VPPool" at bounding box center [522, 378] width 114 height 21
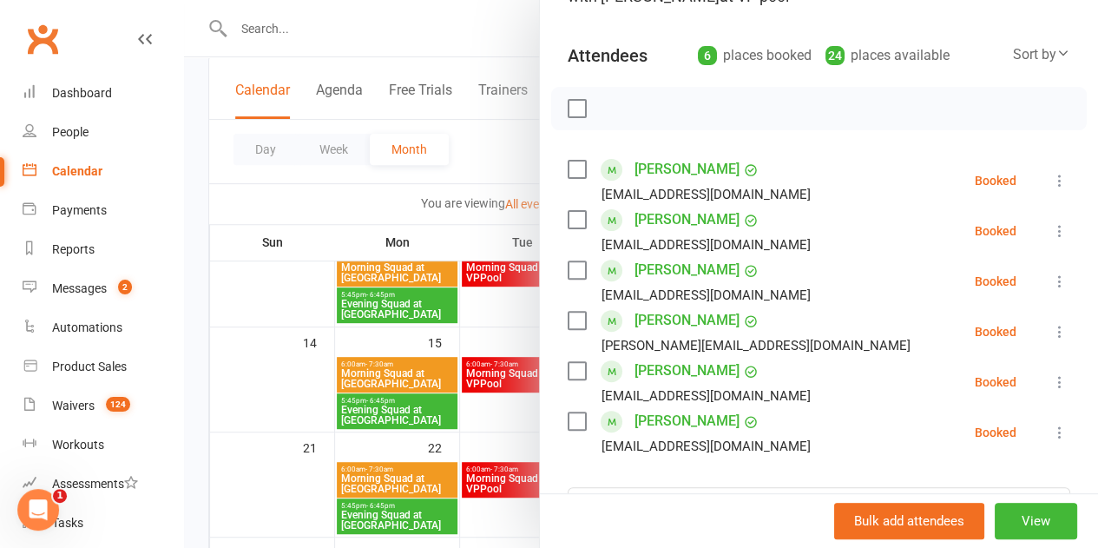
scroll to position [187, 0]
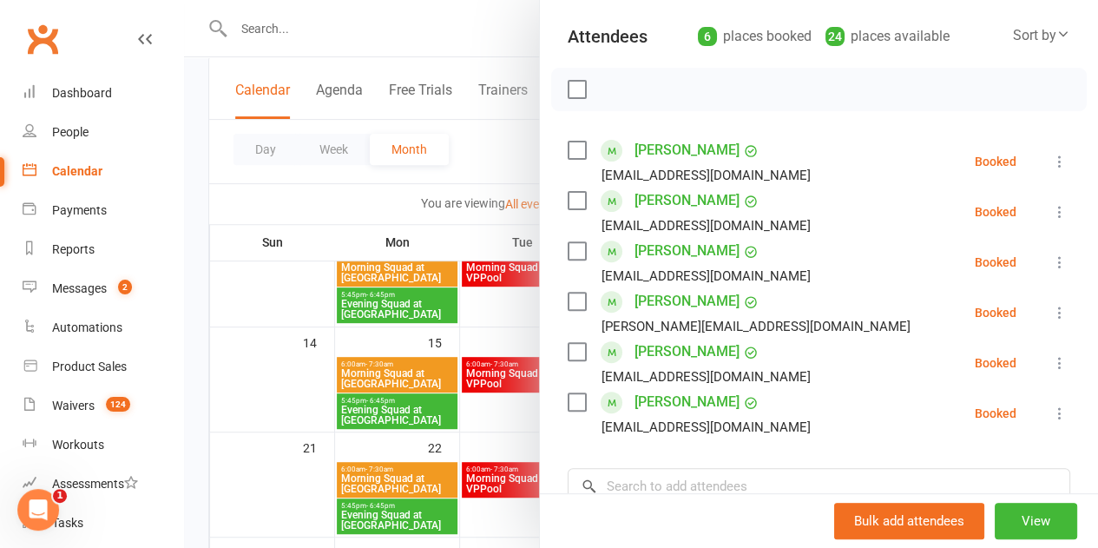
click at [540, 214] on icon at bounding box center [1059, 211] width 17 height 17
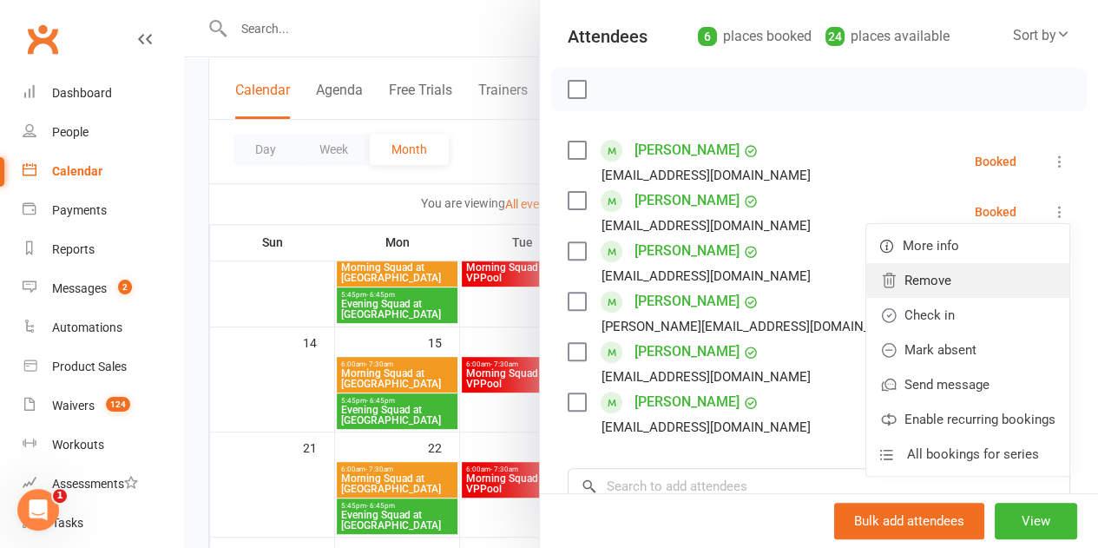
click at [540, 273] on link "Remove" at bounding box center [967, 280] width 203 height 35
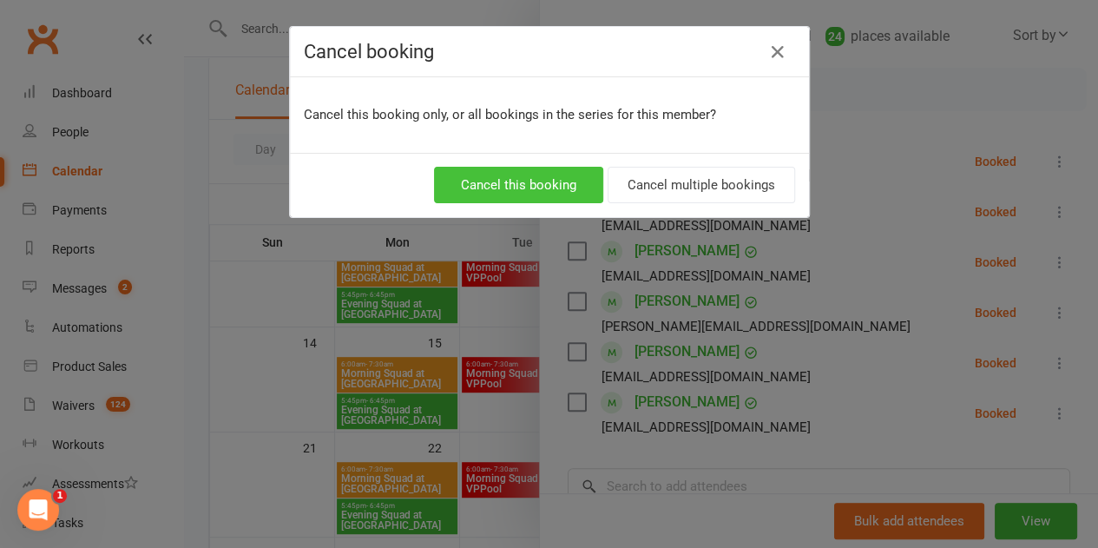
click at [540, 187] on button "Cancel this booking" at bounding box center [518, 185] width 169 height 36
